Goal: Task Accomplishment & Management: Complete application form

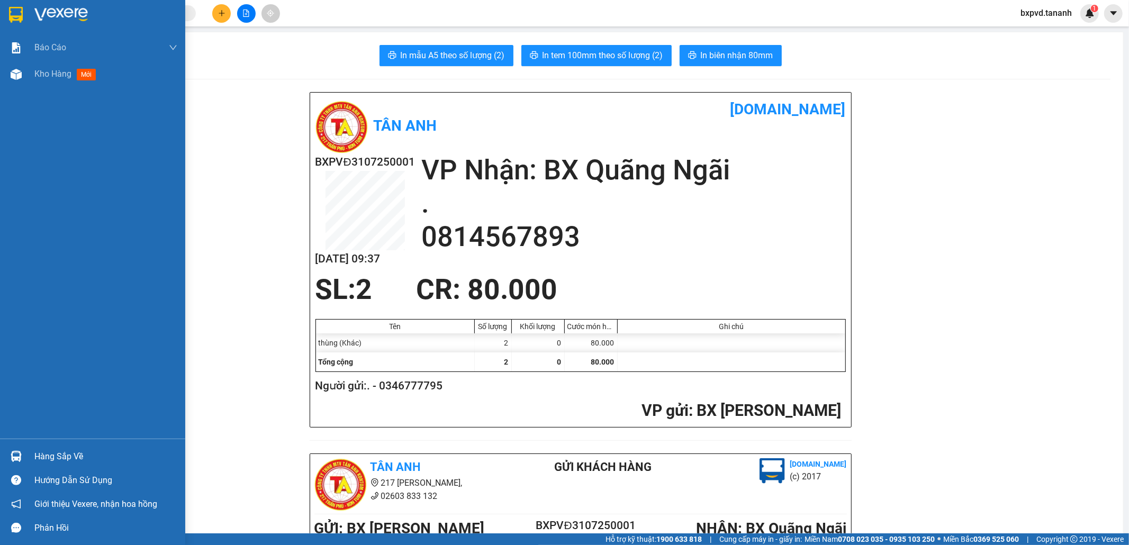
click at [15, 14] on img at bounding box center [16, 15] width 14 height 16
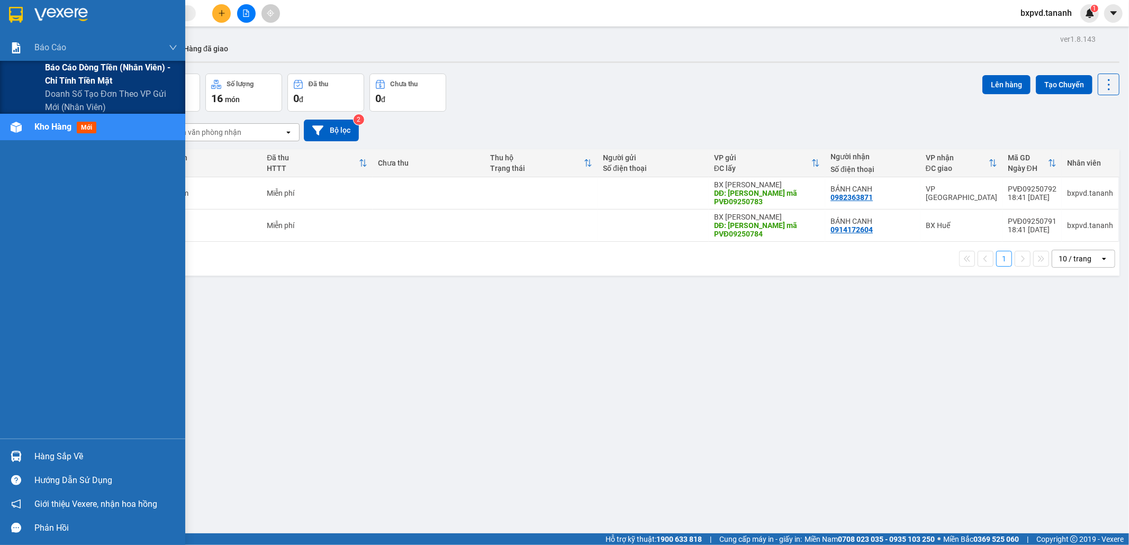
click at [103, 77] on span "Báo cáo dòng tiền (nhân viên) - chỉ tính tiền mặt" at bounding box center [111, 74] width 132 height 26
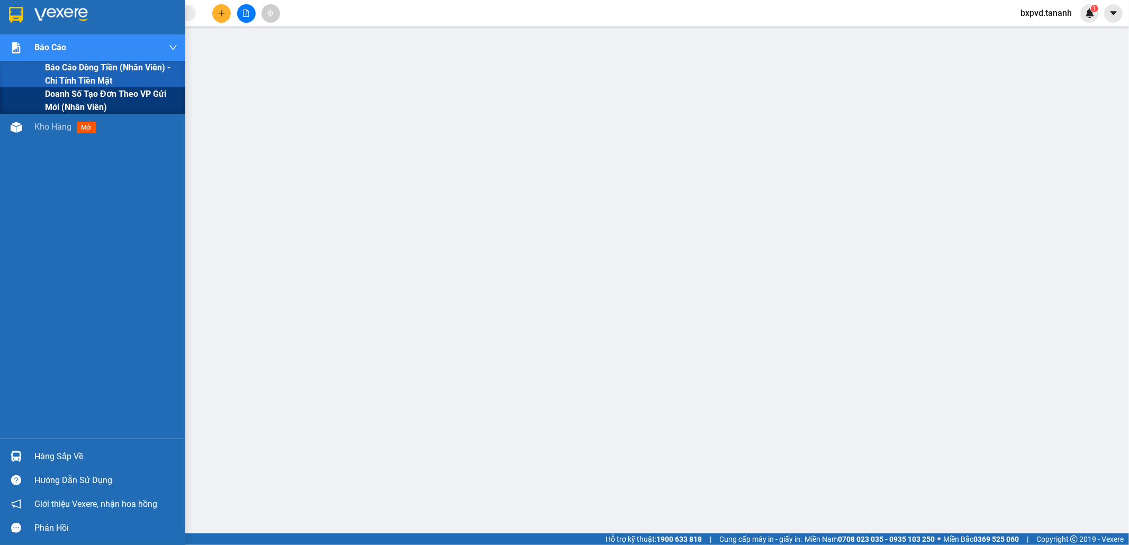
click at [59, 95] on span "Doanh số tạo đơn theo VP gửi mới (nhân viên)" at bounding box center [111, 100] width 132 height 26
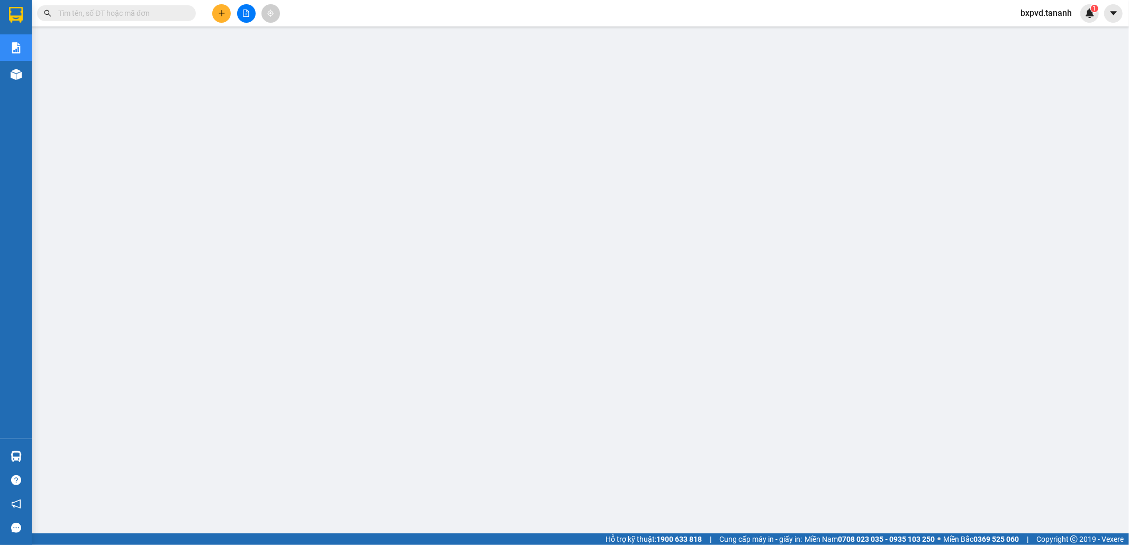
click at [118, 8] on input "text" at bounding box center [120, 13] width 125 height 12
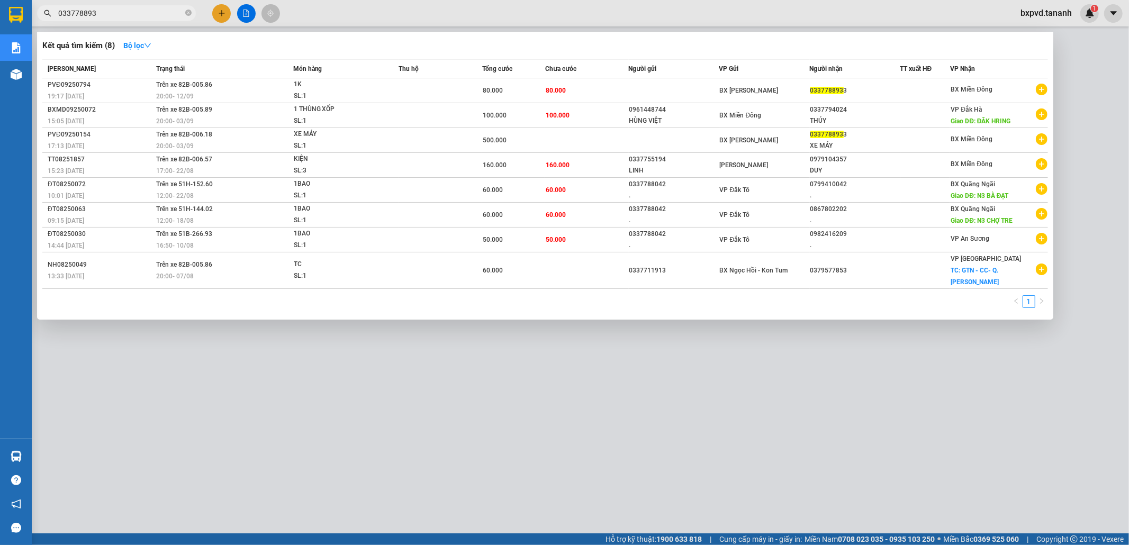
type input "0337788933"
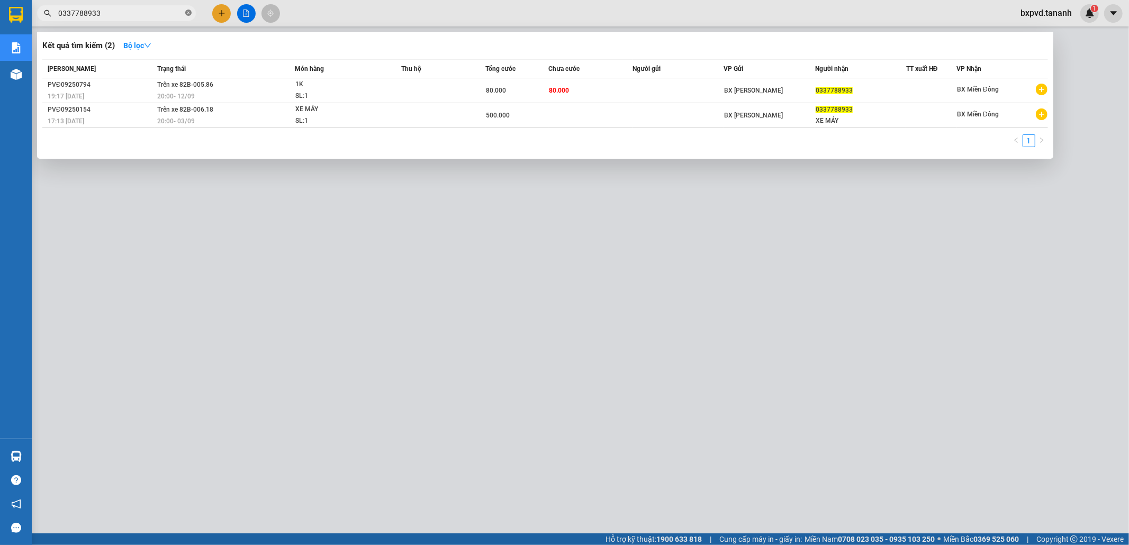
click at [189, 13] on icon "close-circle" at bounding box center [188, 13] width 6 height 6
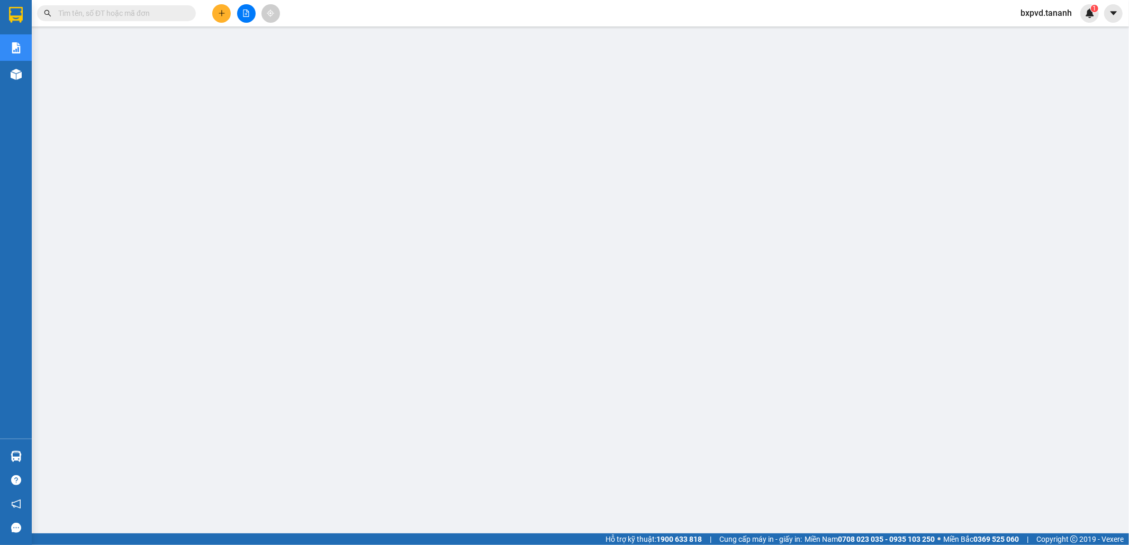
click at [135, 12] on input "text" at bounding box center [120, 13] width 125 height 12
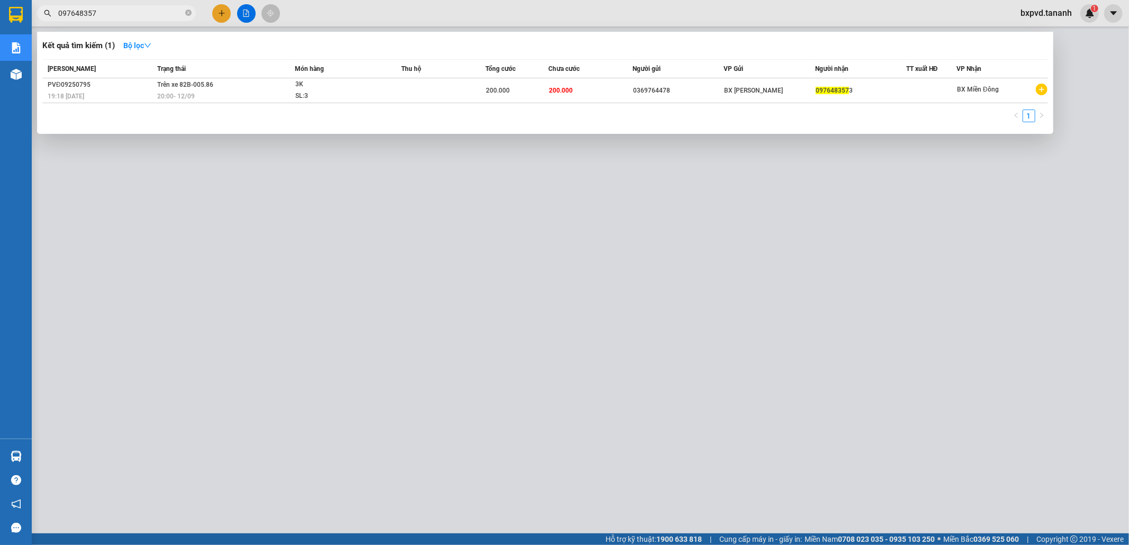
type input "0976483573"
click at [187, 16] on span at bounding box center [188, 13] width 6 height 10
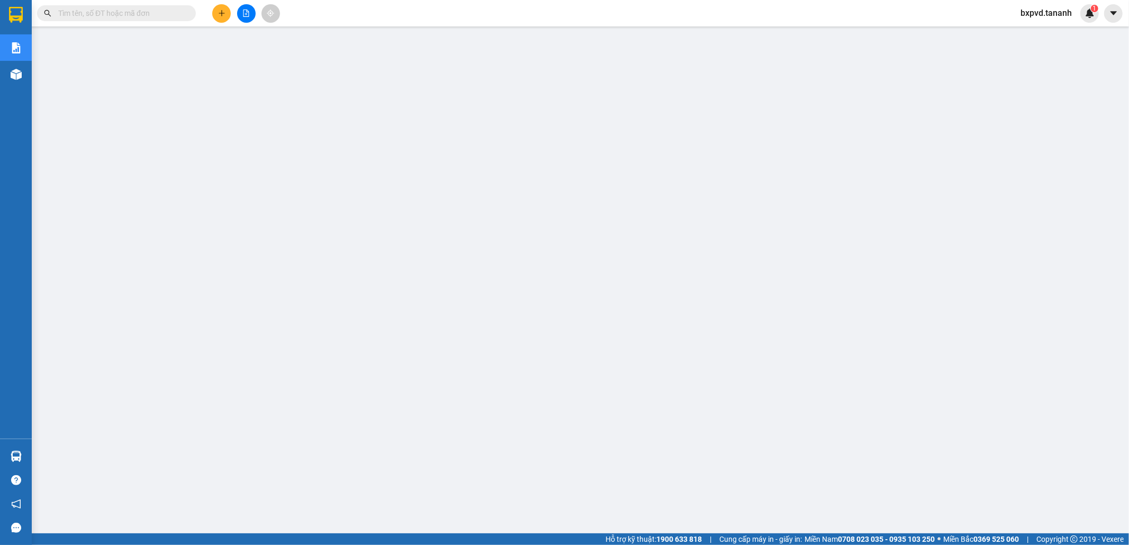
click at [162, 7] on input "text" at bounding box center [120, 13] width 125 height 12
click at [166, 12] on input "text" at bounding box center [120, 13] width 125 height 12
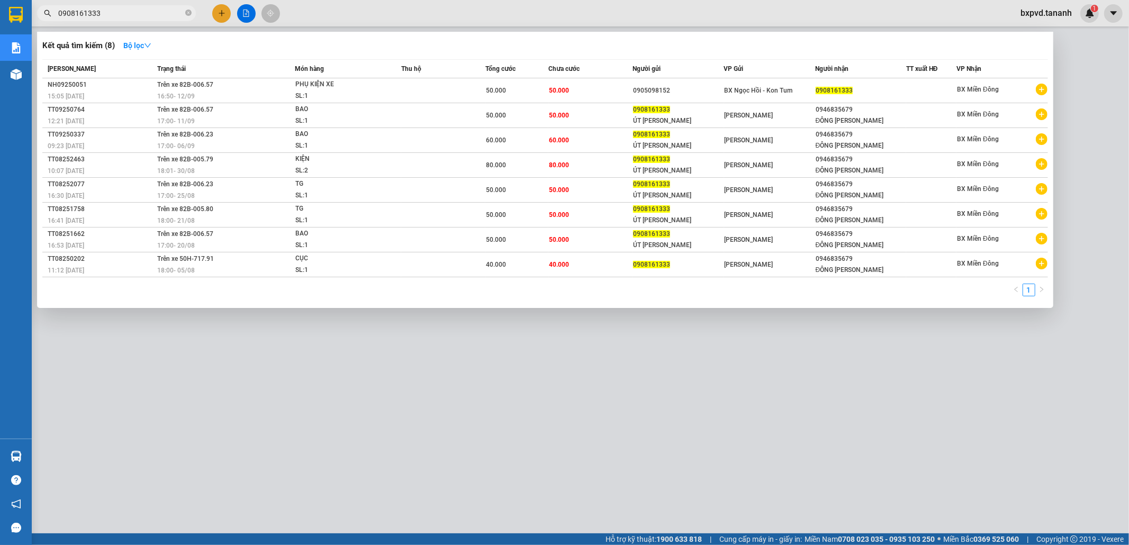
type input "0908161333"
click at [187, 11] on icon "close-circle" at bounding box center [188, 13] width 6 height 6
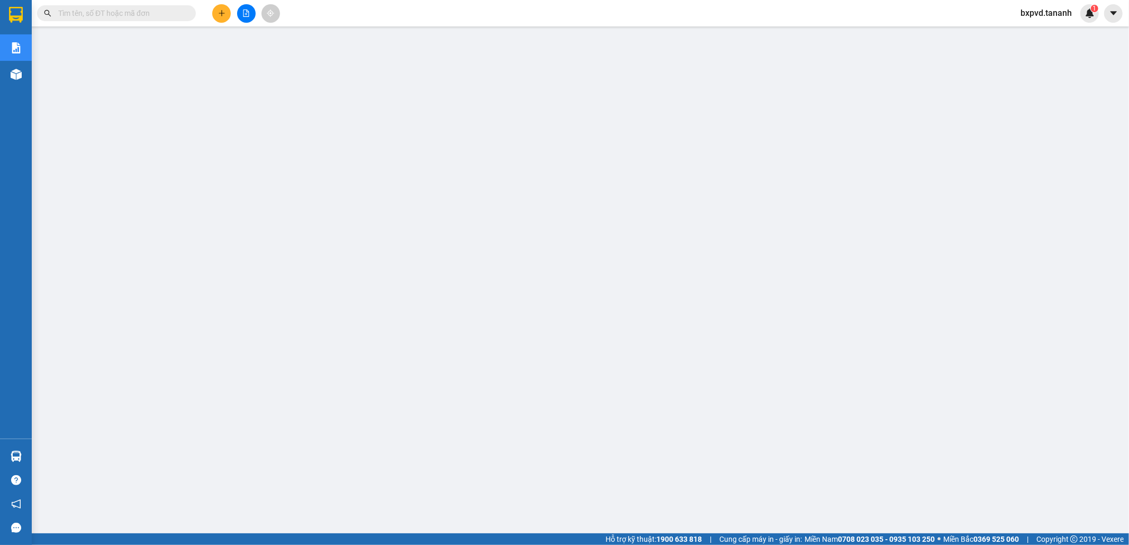
click at [173, 13] on input "text" at bounding box center [120, 13] width 125 height 12
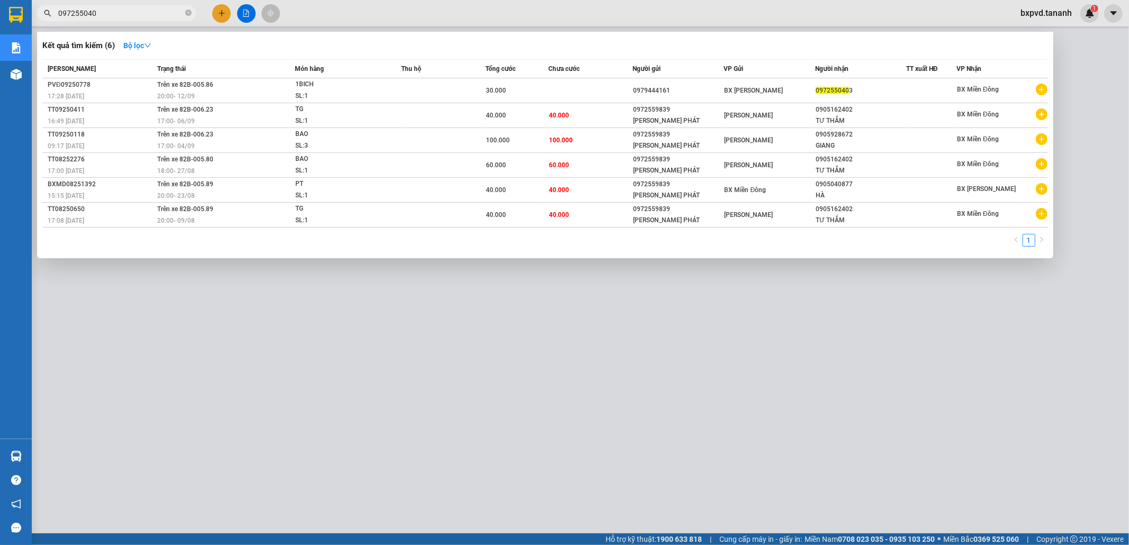
type input "0972550403"
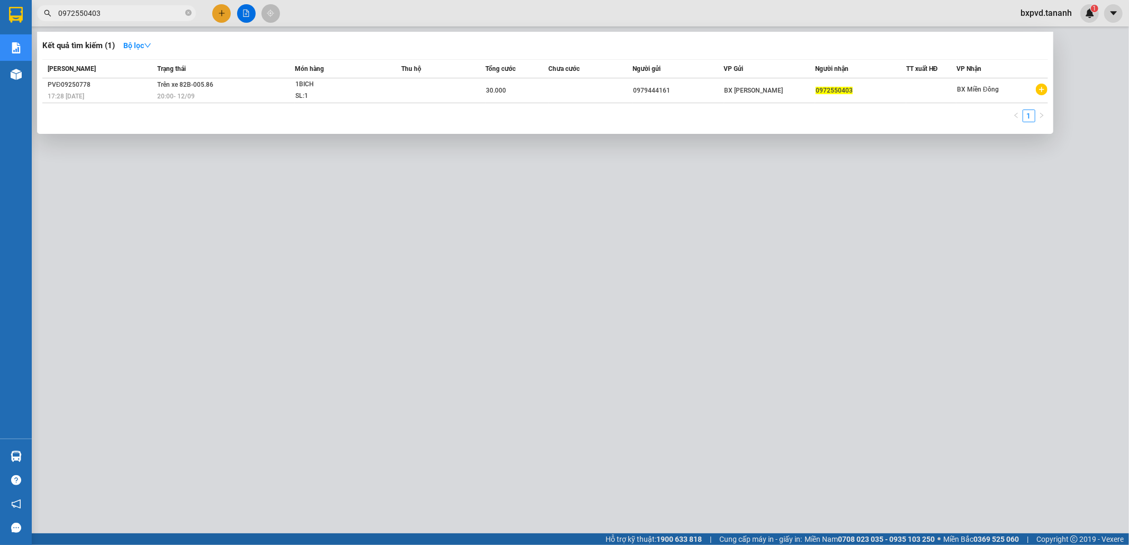
drag, startPoint x: 189, startPoint y: 14, endPoint x: 182, endPoint y: 16, distance: 7.9
click at [188, 14] on icon "close-circle" at bounding box center [188, 13] width 6 height 6
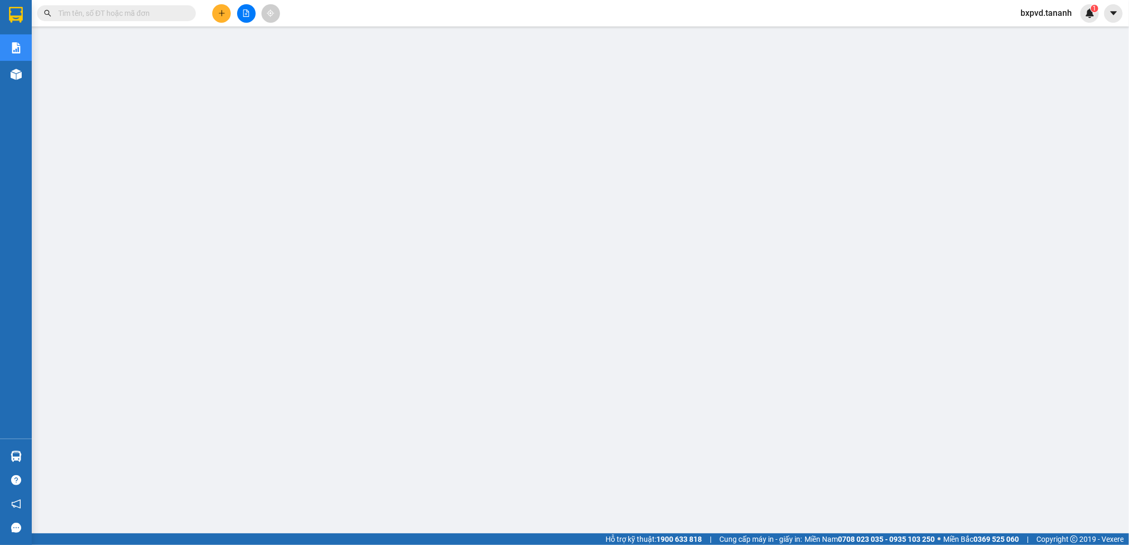
click at [171, 13] on input "text" at bounding box center [120, 13] width 125 height 12
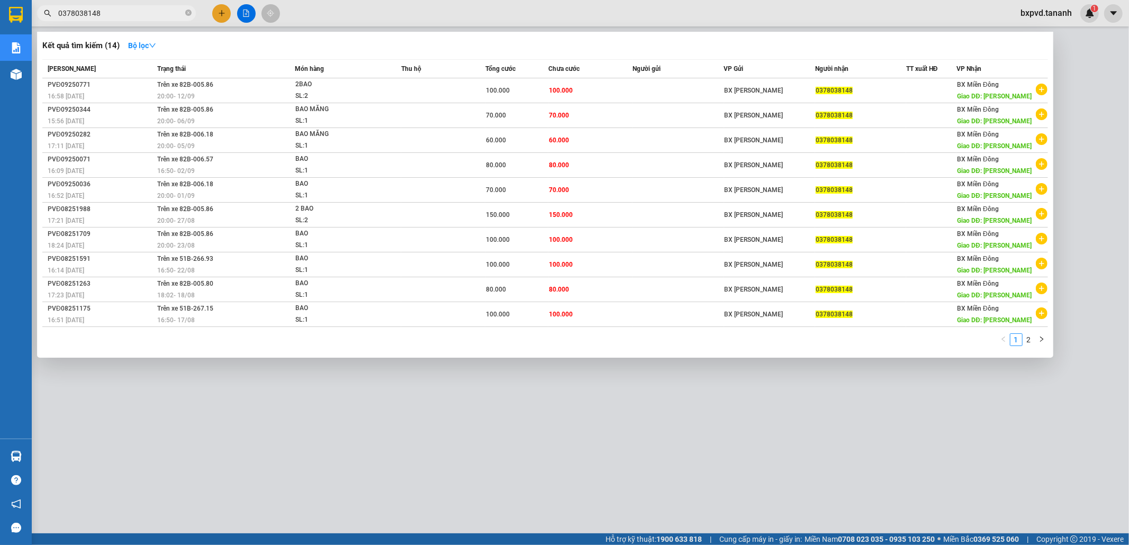
type input "0378038148"
drag, startPoint x: 189, startPoint y: 11, endPoint x: 175, endPoint y: 12, distance: 13.8
click at [188, 12] on icon "close-circle" at bounding box center [188, 13] width 6 height 6
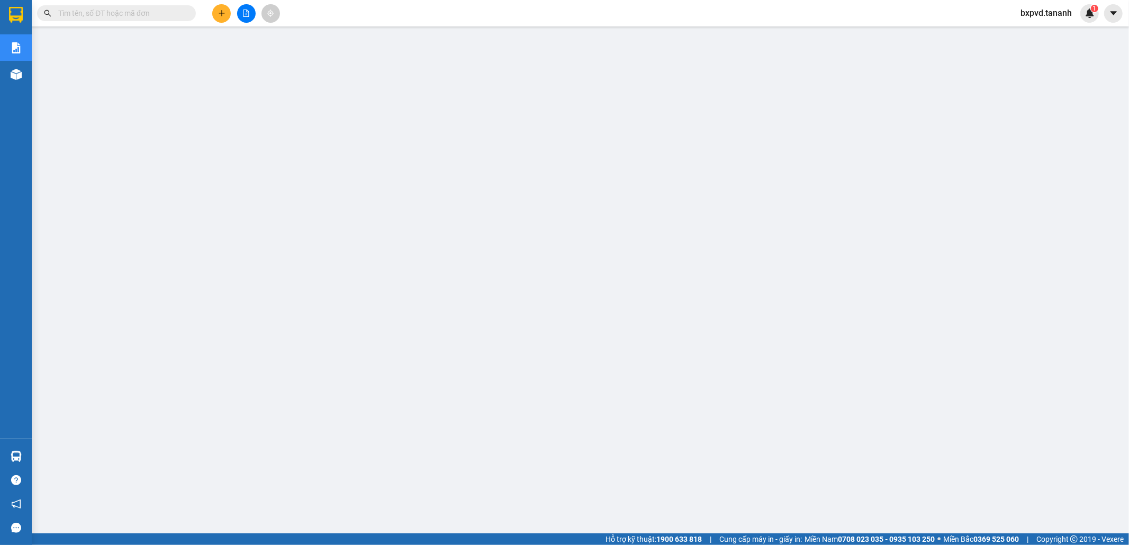
click at [165, 12] on input "text" at bounding box center [120, 13] width 125 height 12
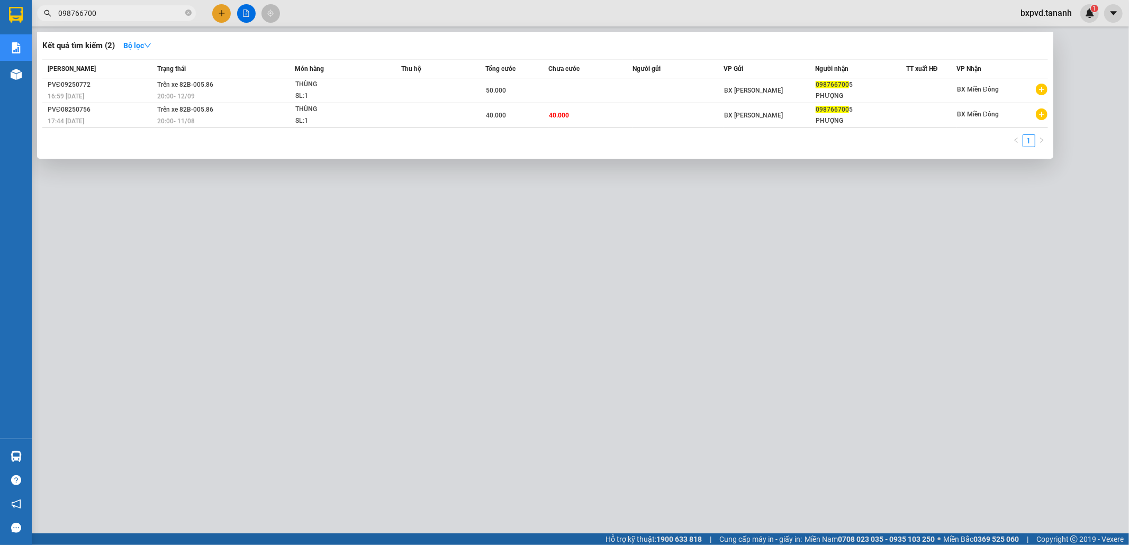
type input "0987667005"
click at [188, 13] on icon "close-circle" at bounding box center [188, 13] width 6 height 6
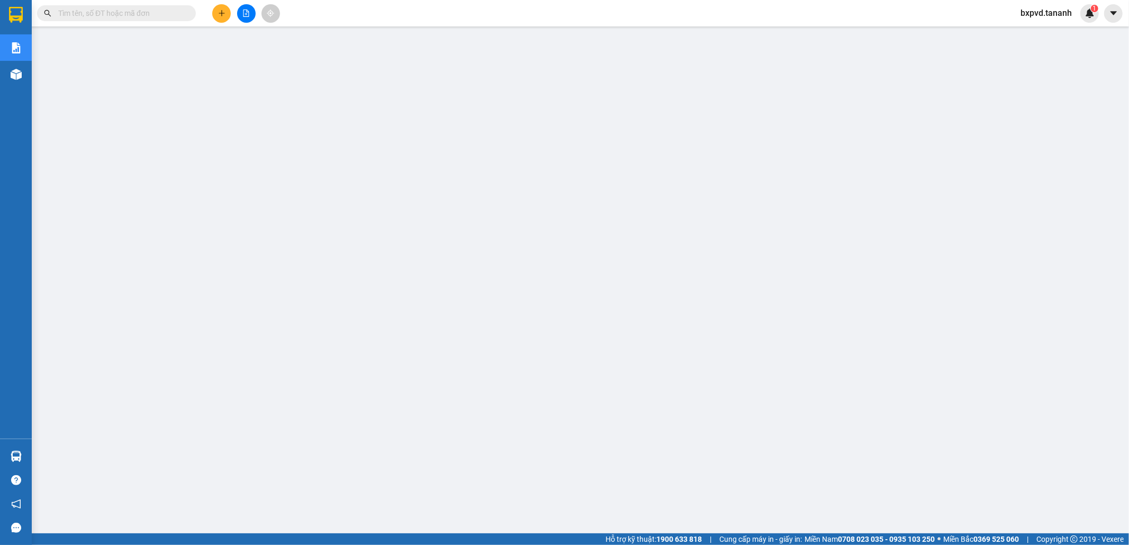
click at [167, 12] on input "text" at bounding box center [120, 13] width 125 height 12
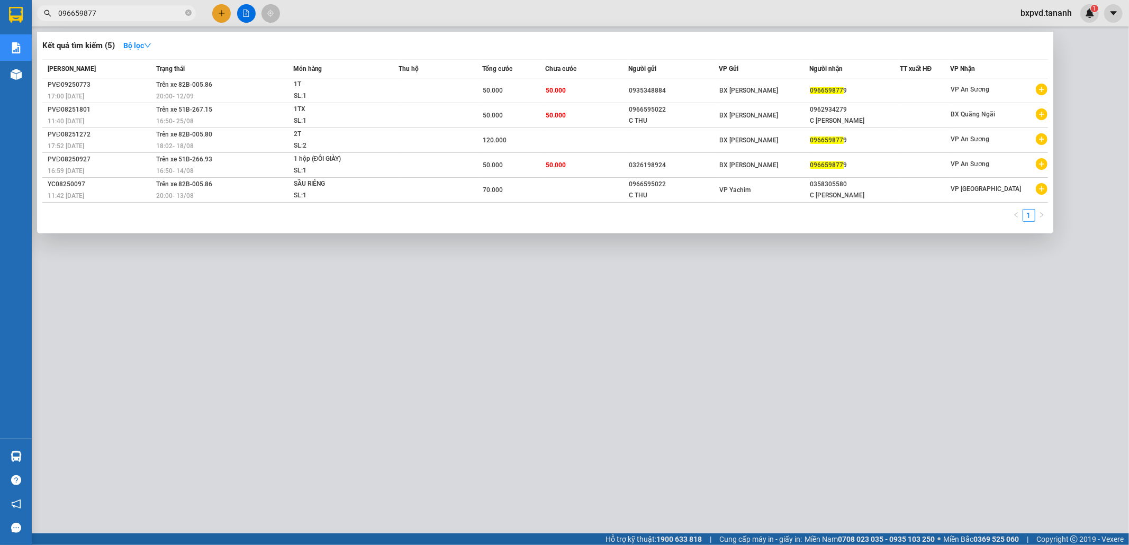
type input "0966598779"
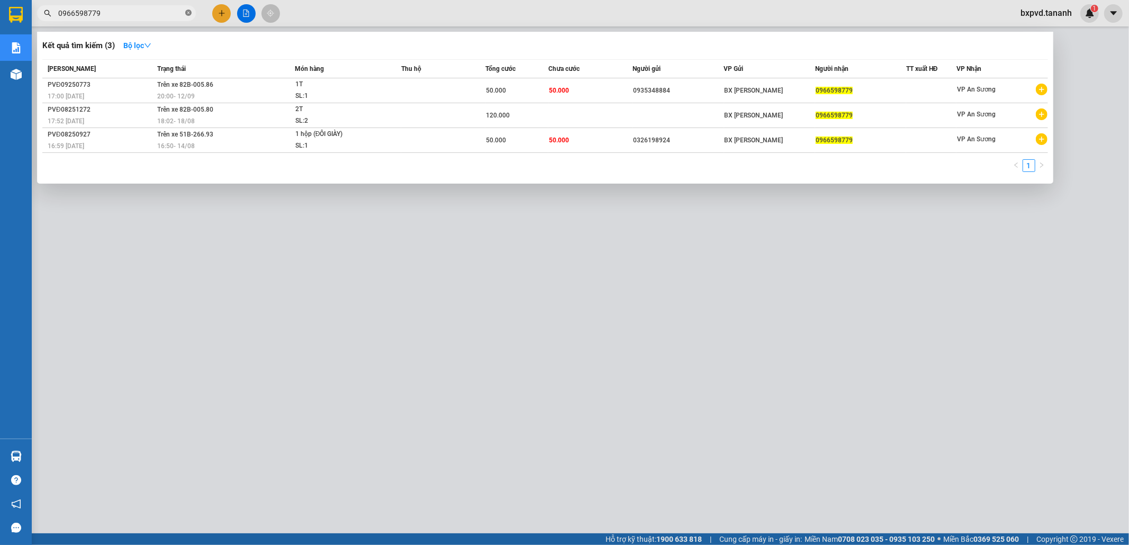
click at [186, 14] on icon "close-circle" at bounding box center [188, 13] width 6 height 6
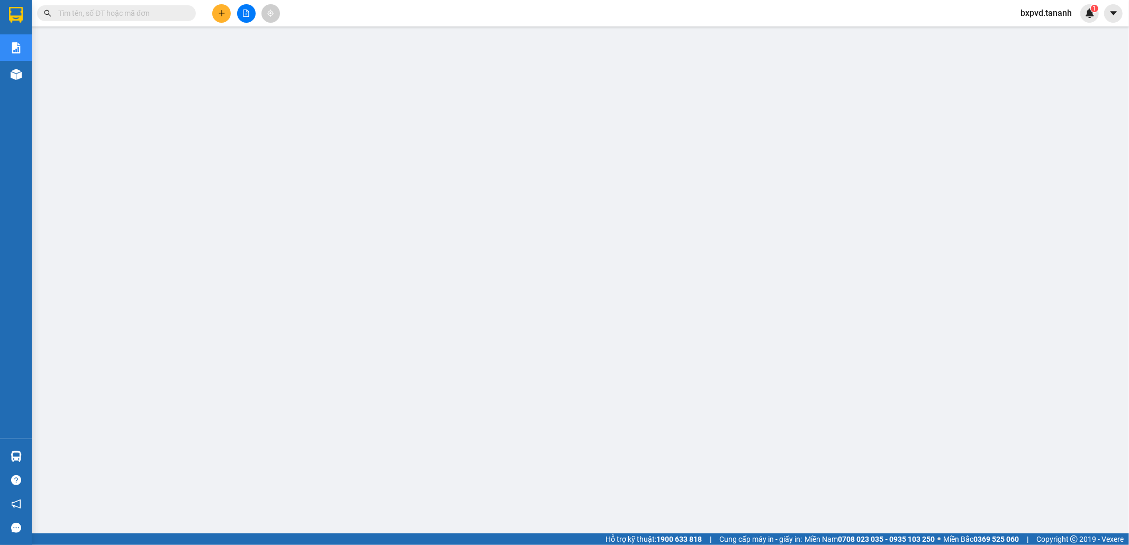
click at [162, 12] on input "text" at bounding box center [120, 13] width 125 height 12
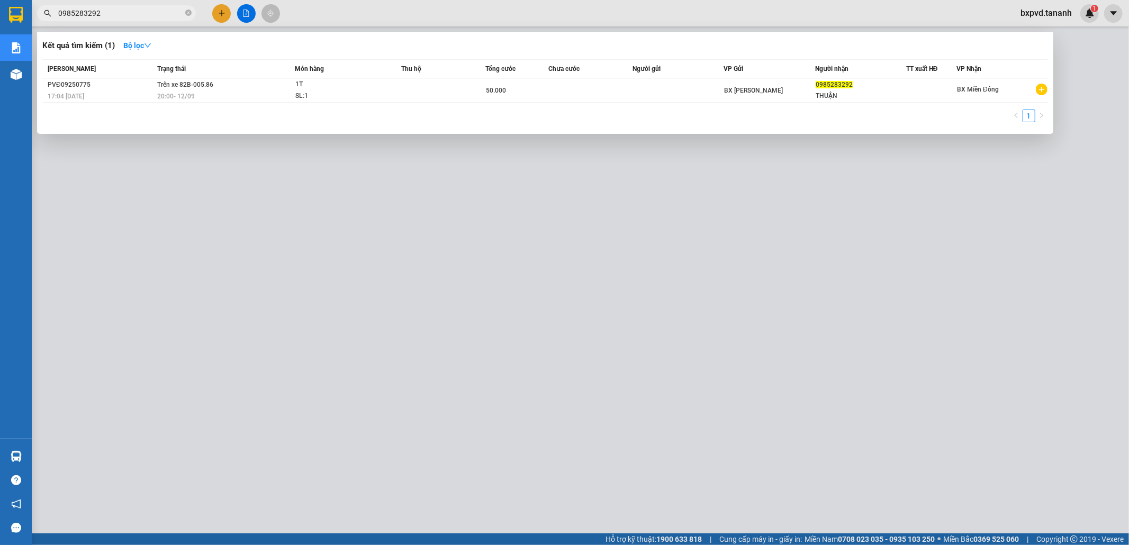
type input "0985283292"
click at [222, 14] on div at bounding box center [564, 272] width 1129 height 545
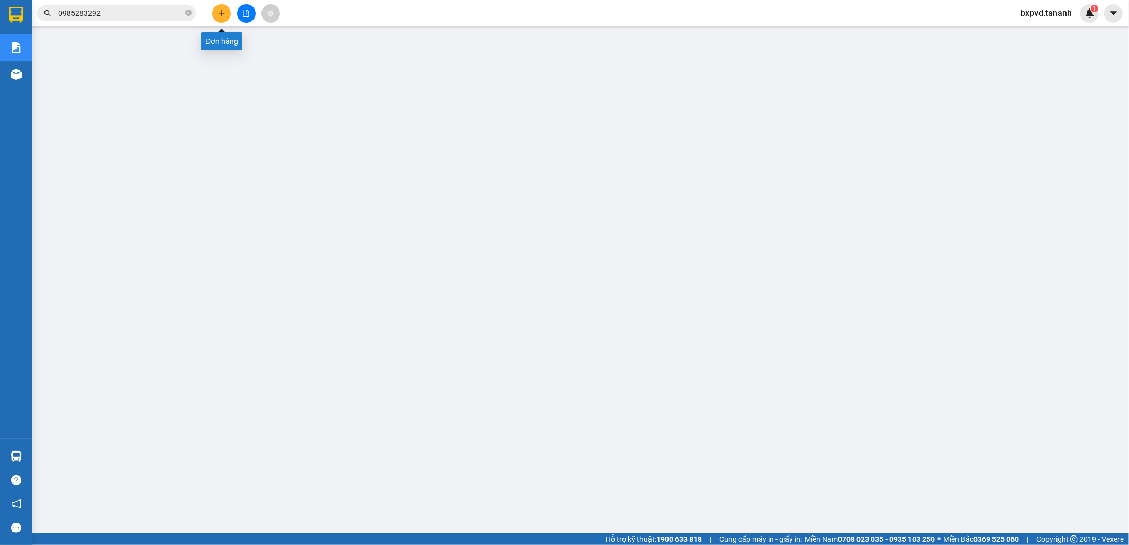
click at [220, 16] on icon "plus" at bounding box center [221, 13] width 7 height 7
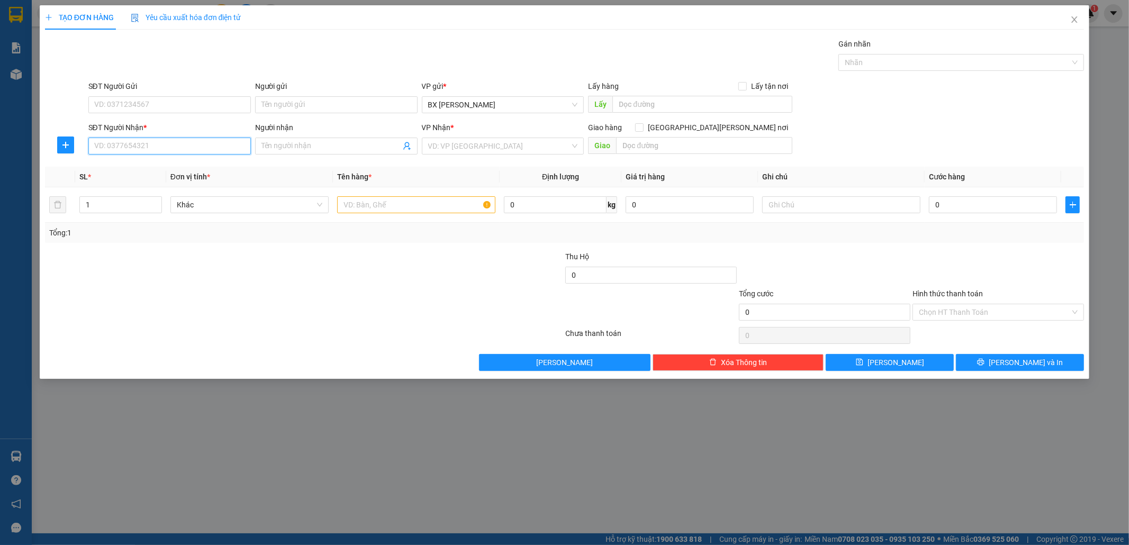
click at [182, 145] on input "SĐT Người Nhận *" at bounding box center [169, 146] width 162 height 17
type input "0981267671"
click at [434, 198] on input "text" at bounding box center [416, 204] width 158 height 17
type input "THÙNG"
click at [483, 144] on input "search" at bounding box center [499, 146] width 142 height 16
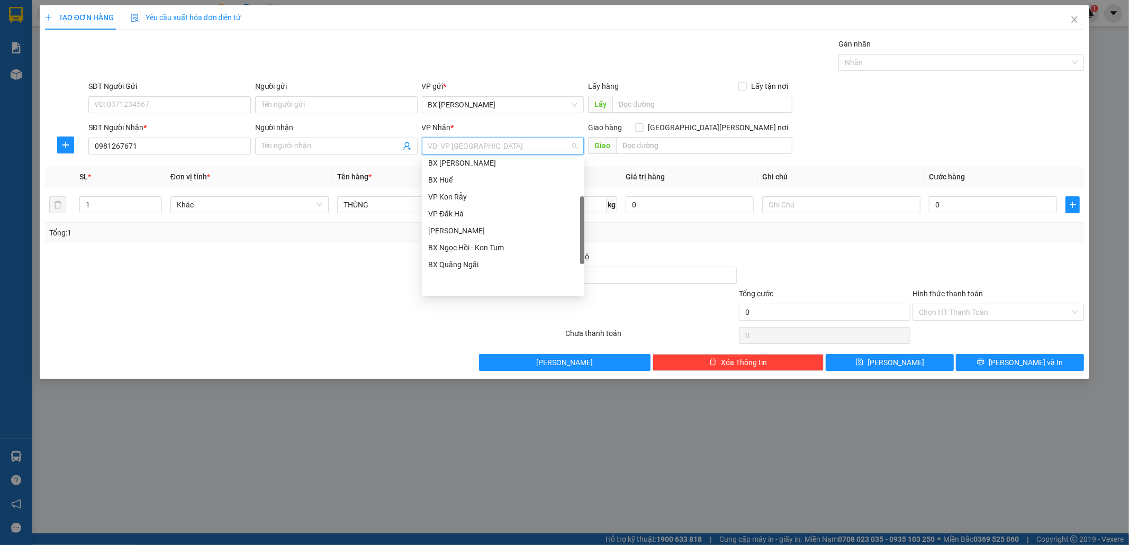
scroll to position [119, 0]
click at [484, 220] on div "[PERSON_NAME]" at bounding box center [503, 218] width 150 height 12
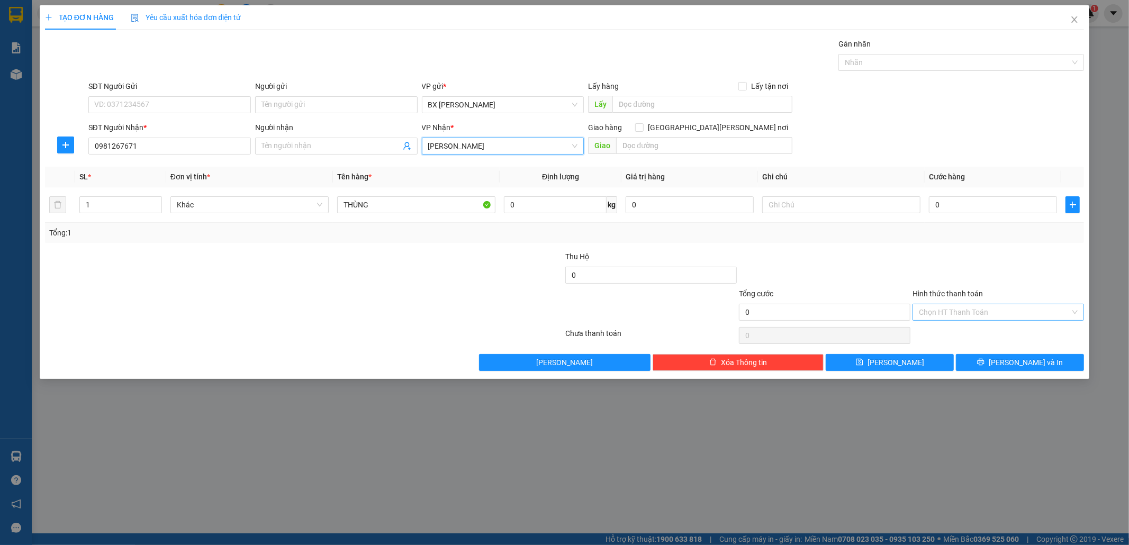
click at [993, 314] on input "Hình thức thanh toán" at bounding box center [994, 312] width 151 height 16
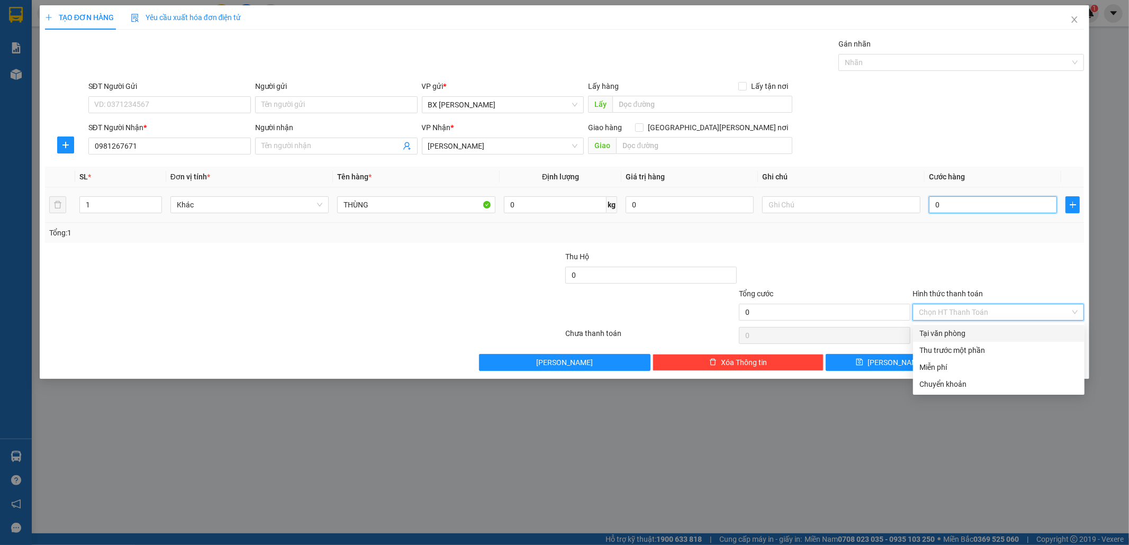
click at [986, 202] on input "0" at bounding box center [993, 204] width 128 height 17
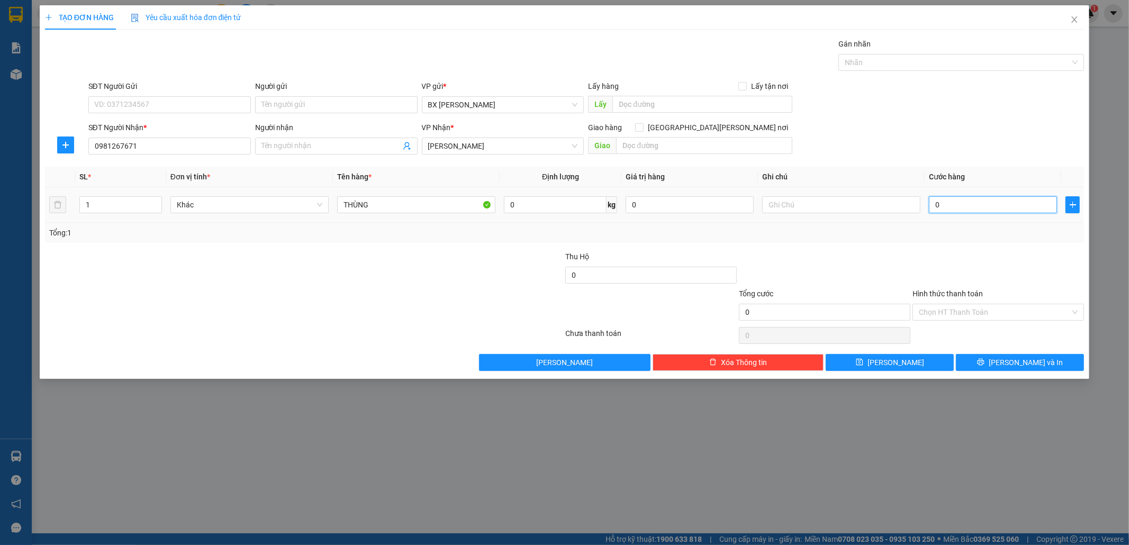
type input "5"
type input "50"
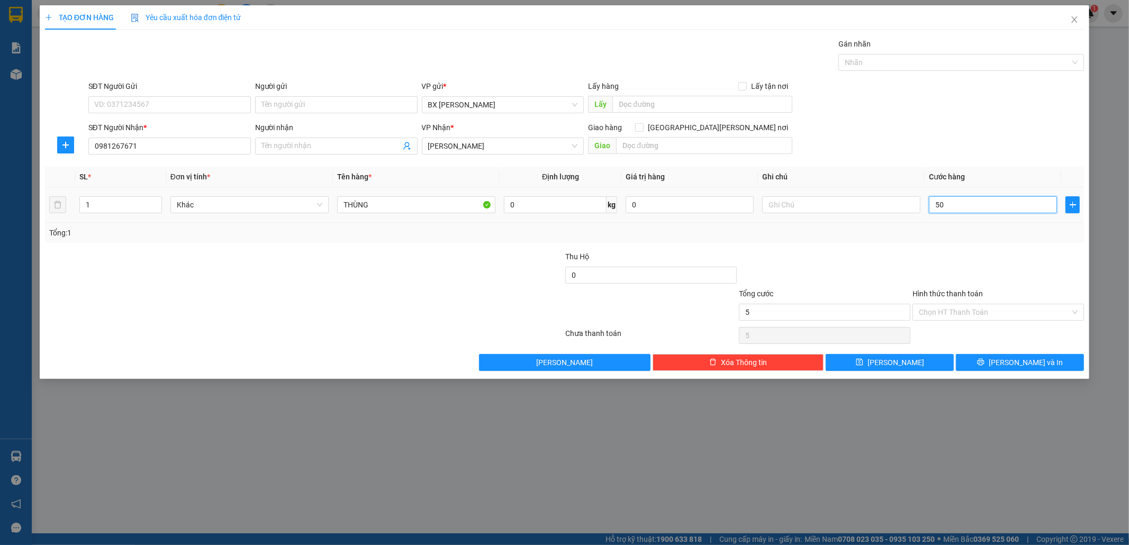
type input "50"
type input "50.000"
click at [989, 307] on input "Hình thức thanh toán" at bounding box center [994, 312] width 151 height 16
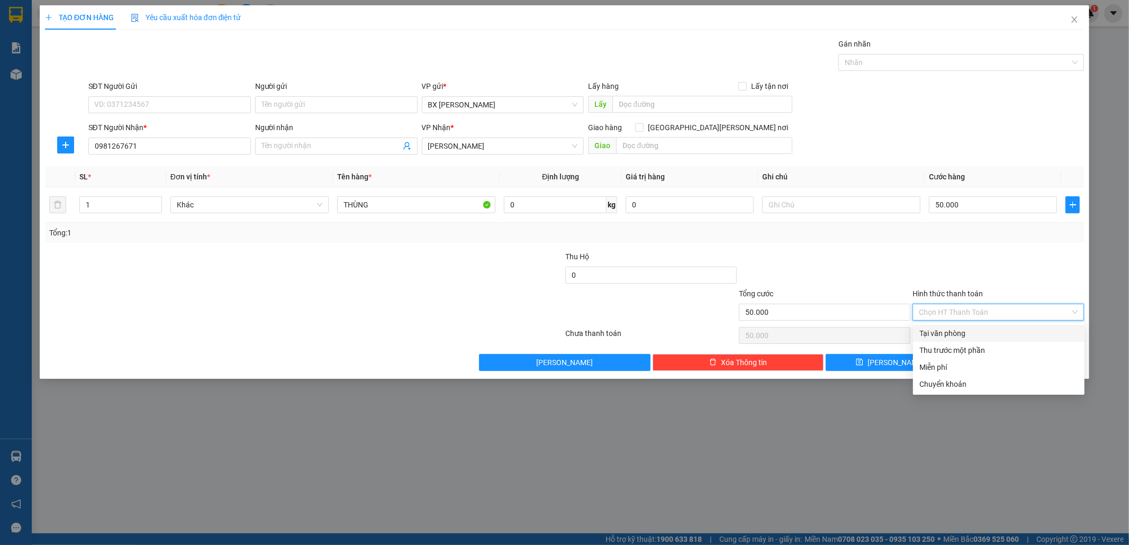
drag, startPoint x: 967, startPoint y: 332, endPoint x: 970, endPoint y: 345, distance: 13.0
click at [967, 333] on div "Tại văn phòng" at bounding box center [998, 334] width 159 height 12
type input "0"
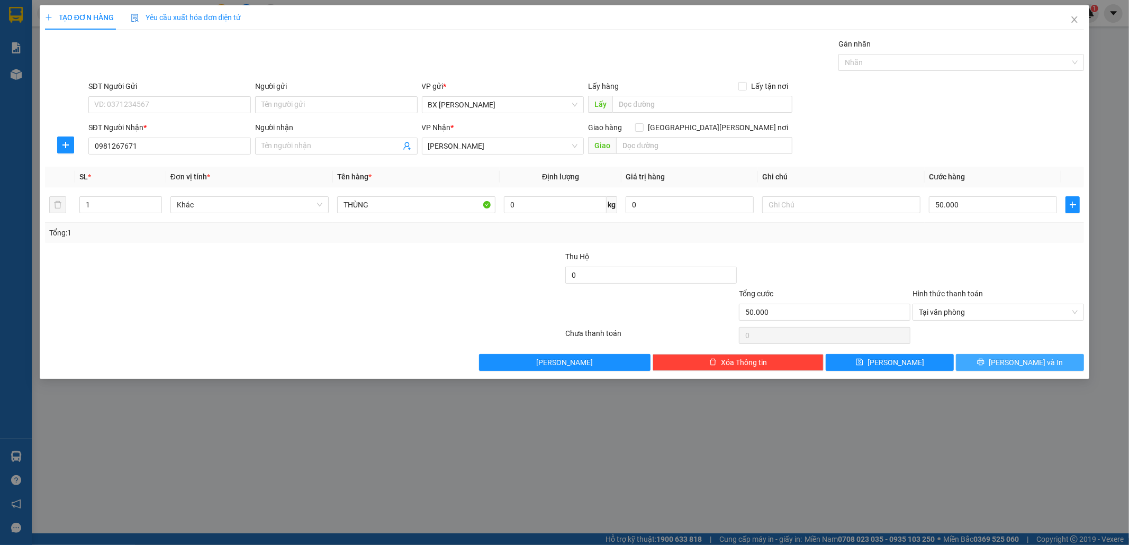
click at [990, 359] on button "[PERSON_NAME] và In" at bounding box center [1020, 362] width 128 height 17
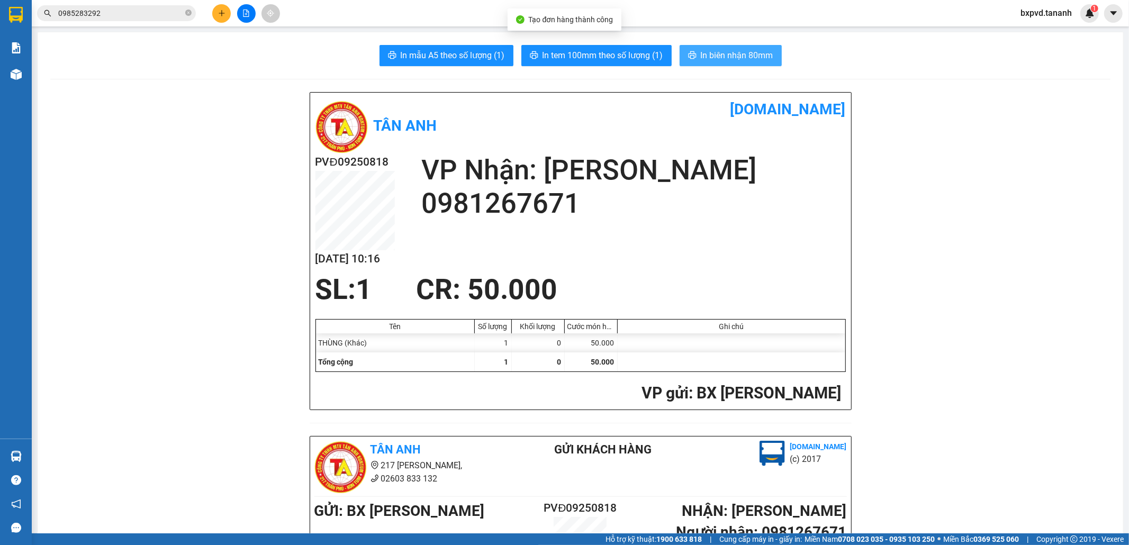
click at [717, 55] on span "In biên nhận 80mm" at bounding box center [737, 55] width 73 height 13
click at [745, 56] on span "In biên nhận 80mm" at bounding box center [737, 55] width 73 height 13
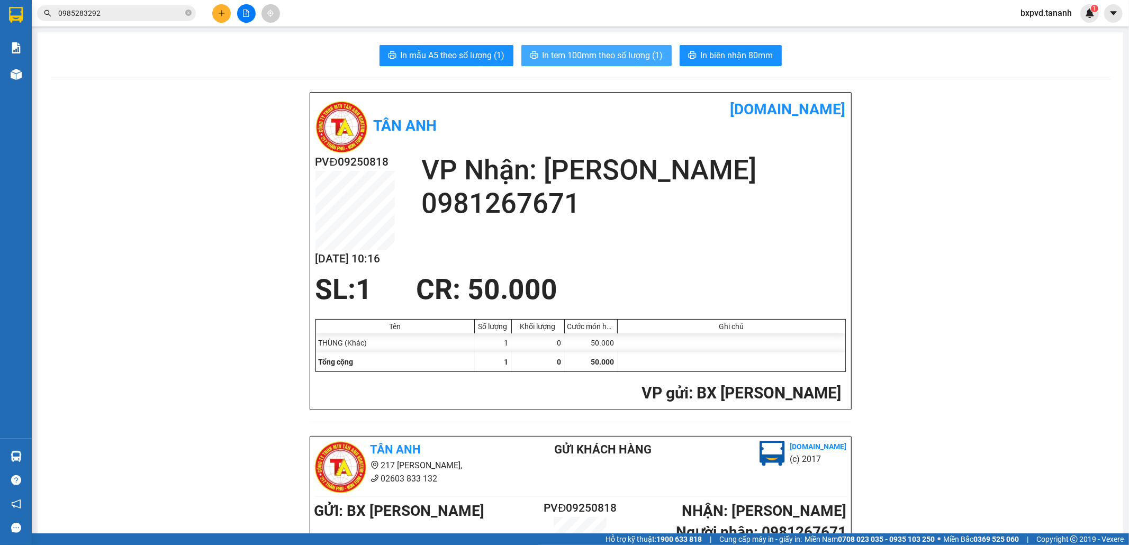
click at [616, 58] on span "In tem 100mm theo số lượng (1)" at bounding box center [602, 55] width 121 height 13
click at [168, 13] on input "0985283292" at bounding box center [120, 13] width 125 height 12
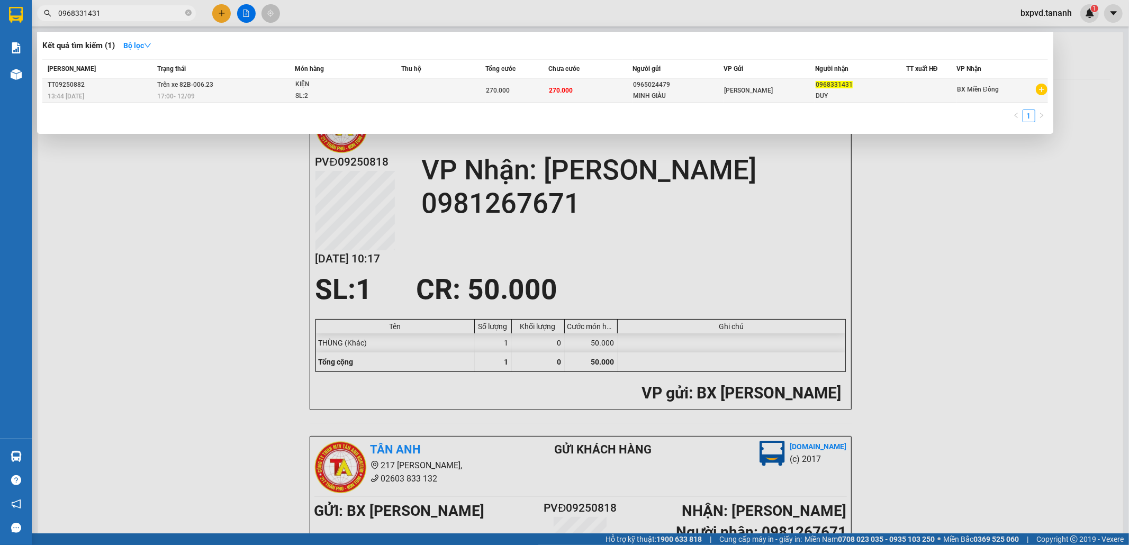
type input "0968331431"
click at [699, 86] on div "0965024479" at bounding box center [678, 84] width 90 height 11
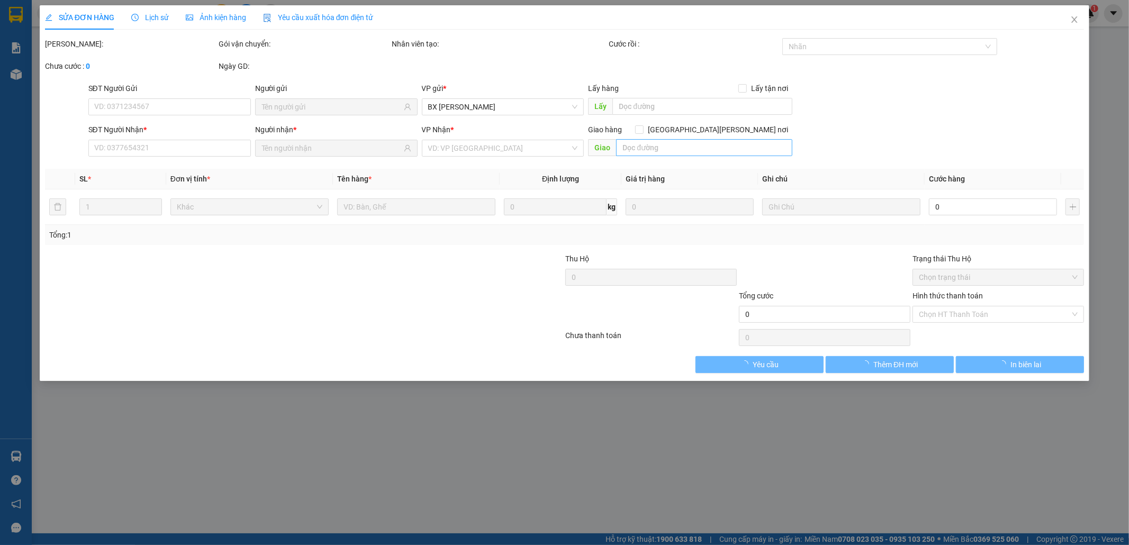
type input "0965024479"
type input "MINH GIÀU"
type input "0968331431"
type input "DUY"
type input "270.000"
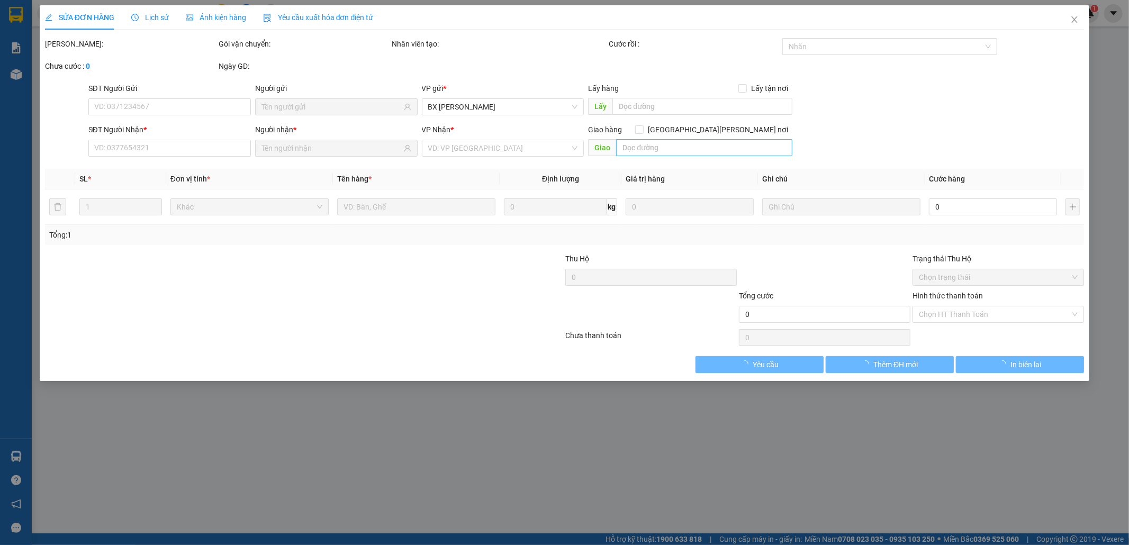
type input "270.000"
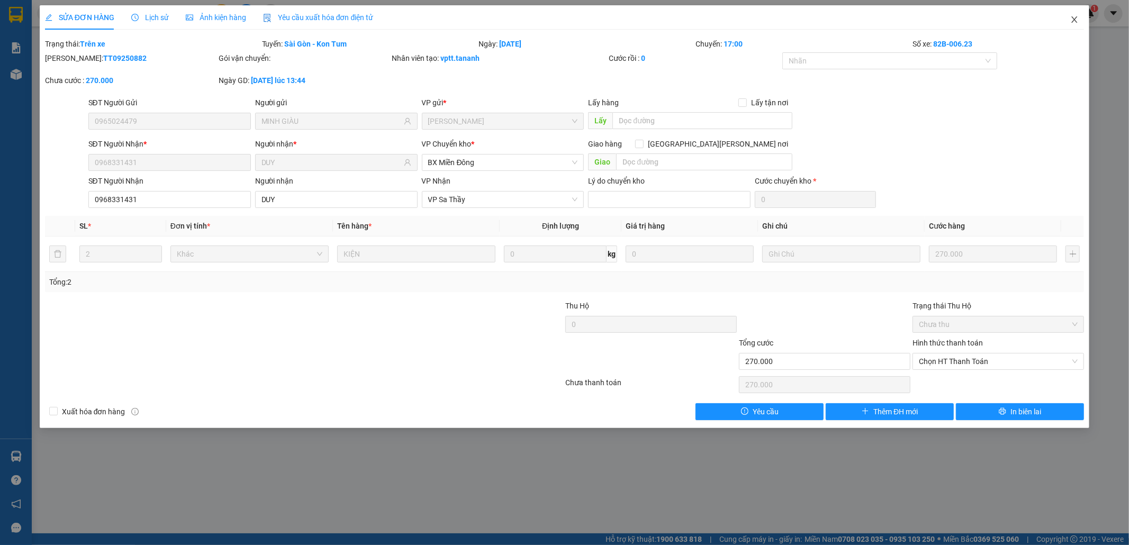
click at [1078, 18] on icon "close" at bounding box center [1074, 19] width 8 height 8
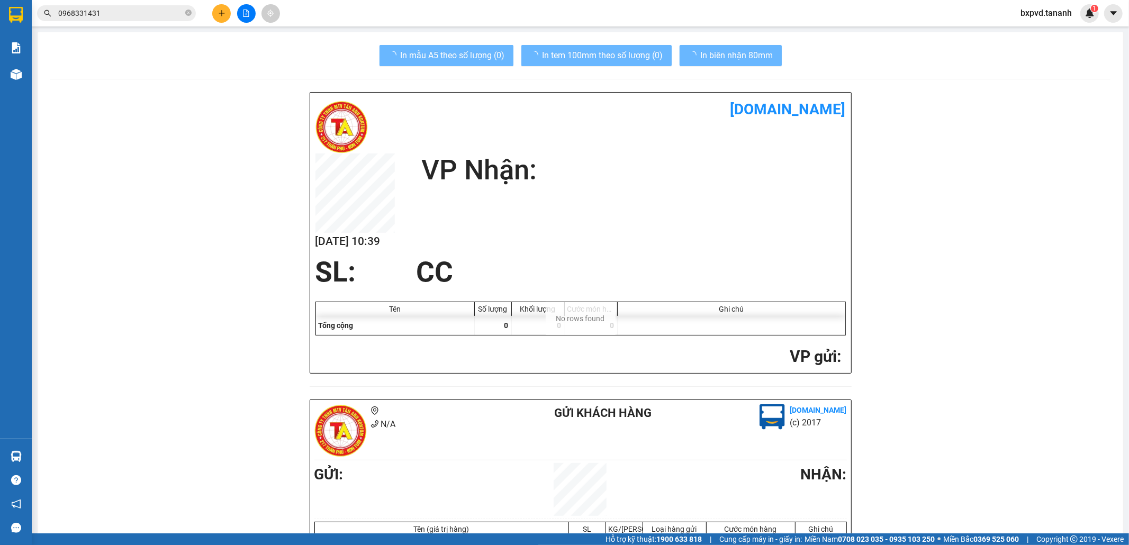
click at [1078, 19] on span "bxpvd.tananh" at bounding box center [1046, 12] width 68 height 13
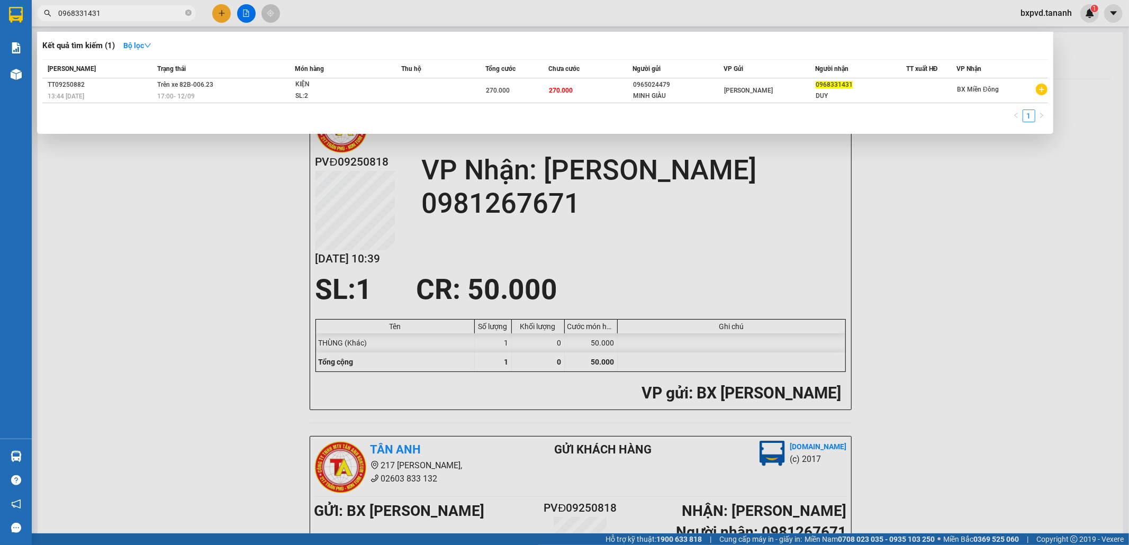
click at [131, 14] on input "0968331431" at bounding box center [120, 13] width 125 height 12
type input "0"
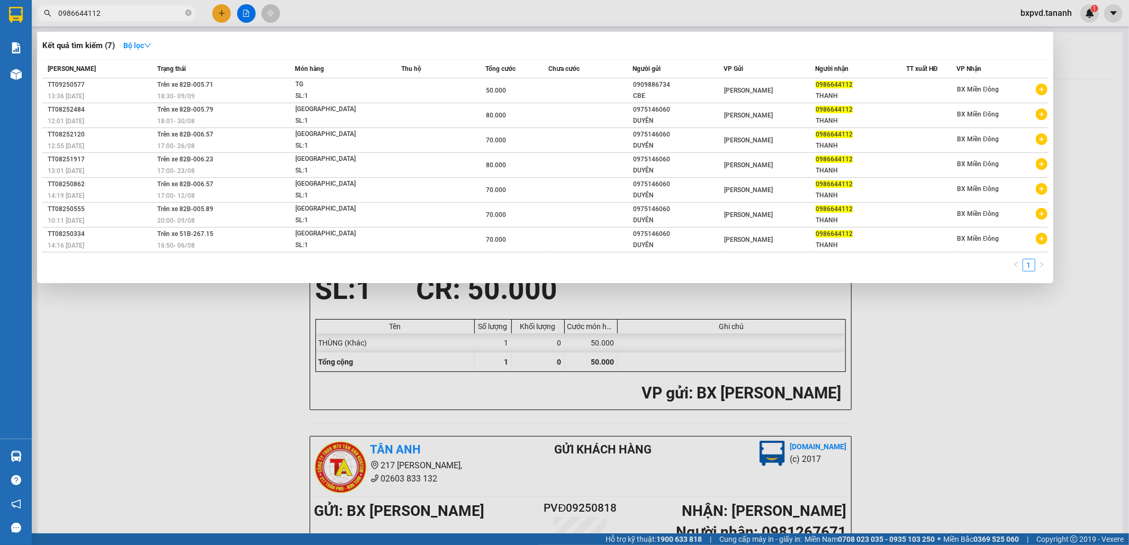
type input "0986644112"
click at [858, 507] on div at bounding box center [564, 272] width 1129 height 545
